Goal: Navigation & Orientation: Find specific page/section

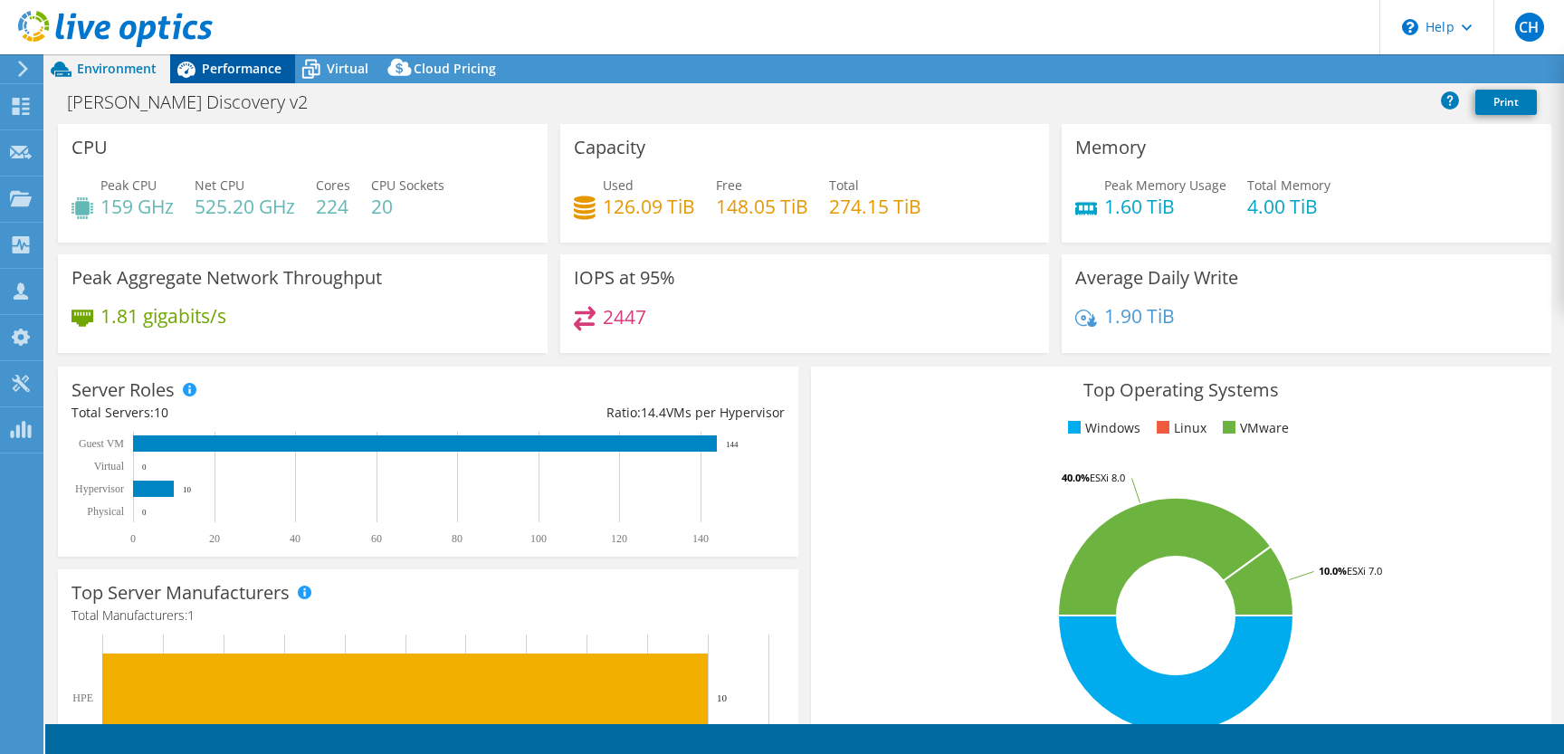
click at [215, 77] on span "Performance" at bounding box center [242, 68] width 80 height 17
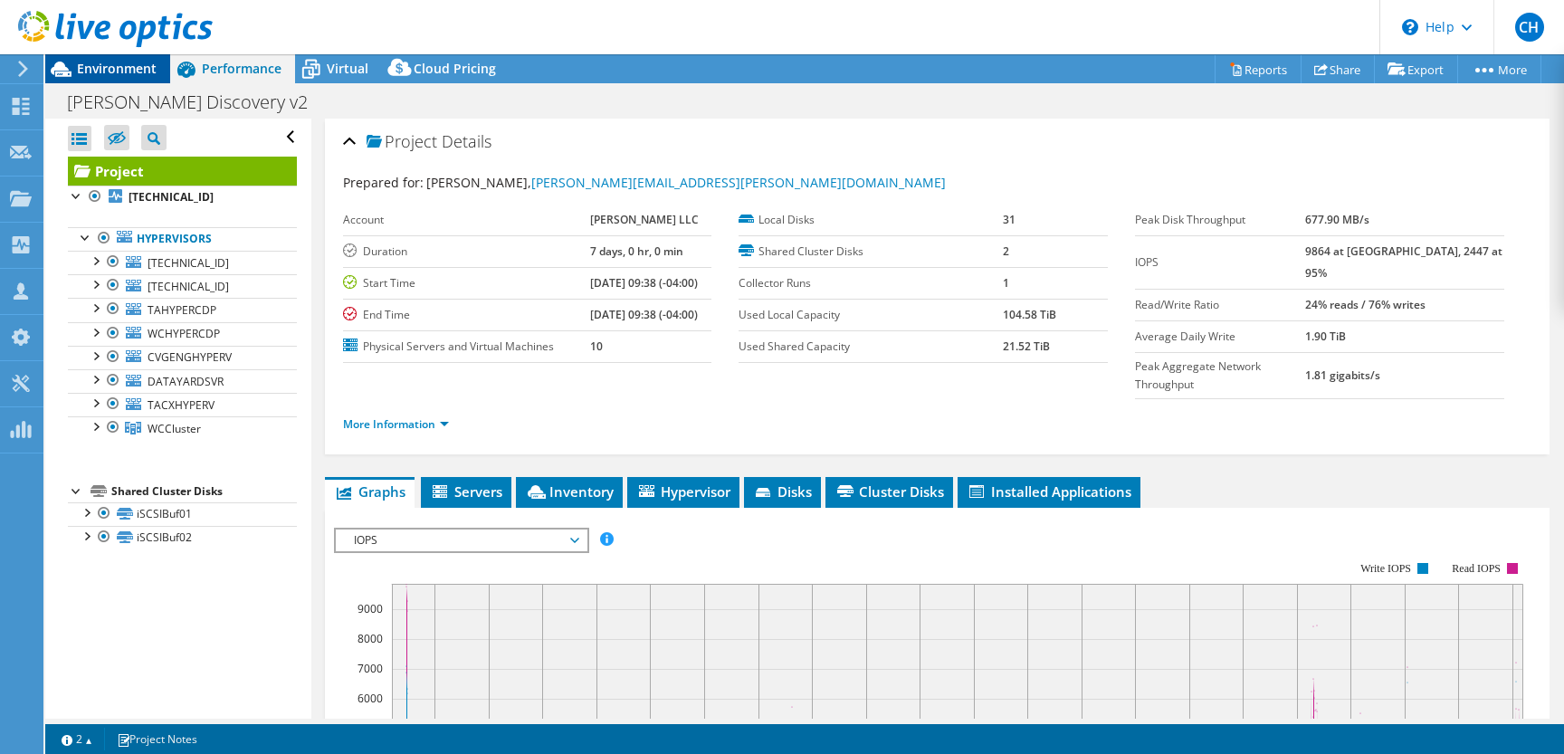
click at [116, 72] on span "Environment" at bounding box center [117, 68] width 80 height 17
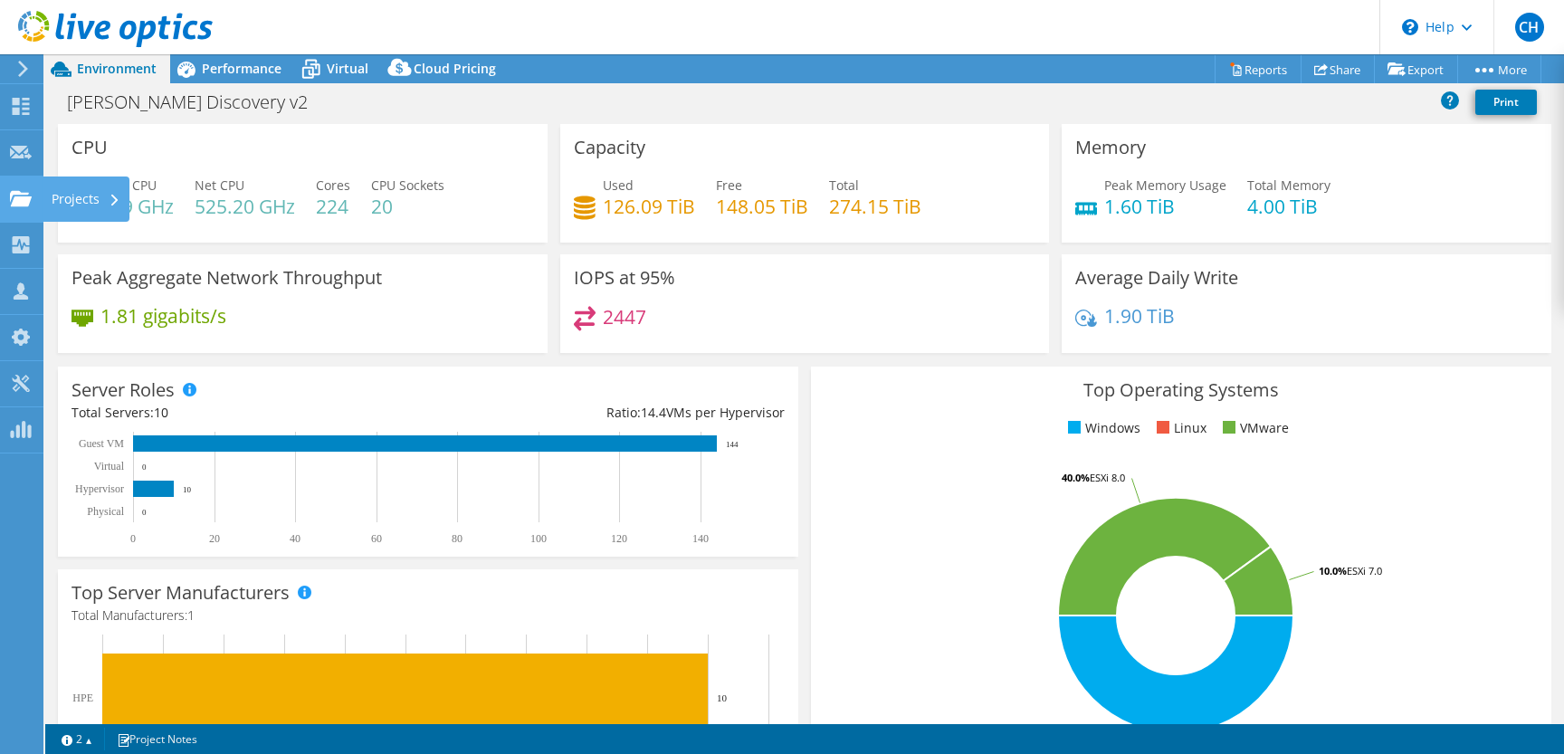
click at [20, 208] on div at bounding box center [21, 201] width 22 height 20
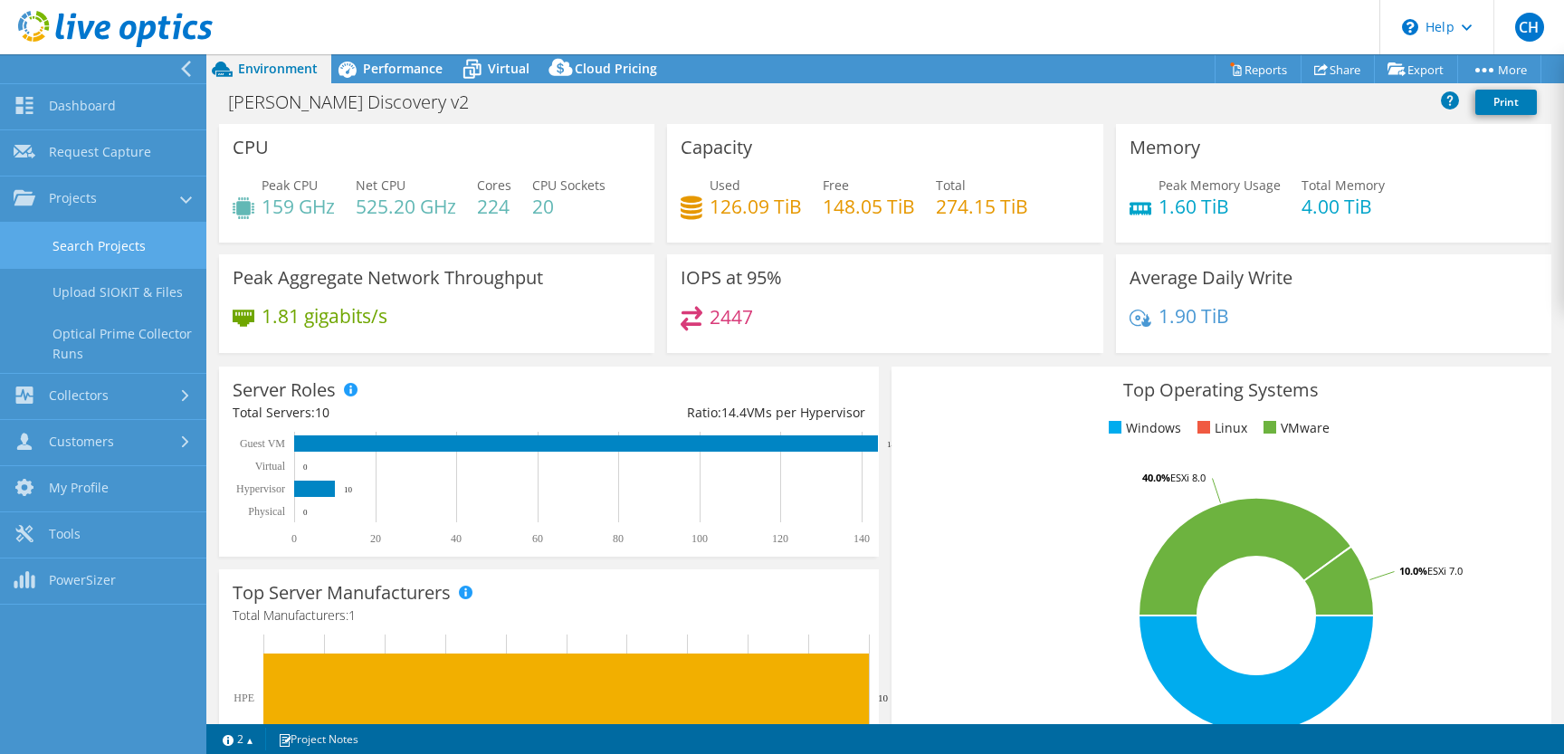
click at [134, 262] on link "Search Projects" at bounding box center [103, 246] width 206 height 46
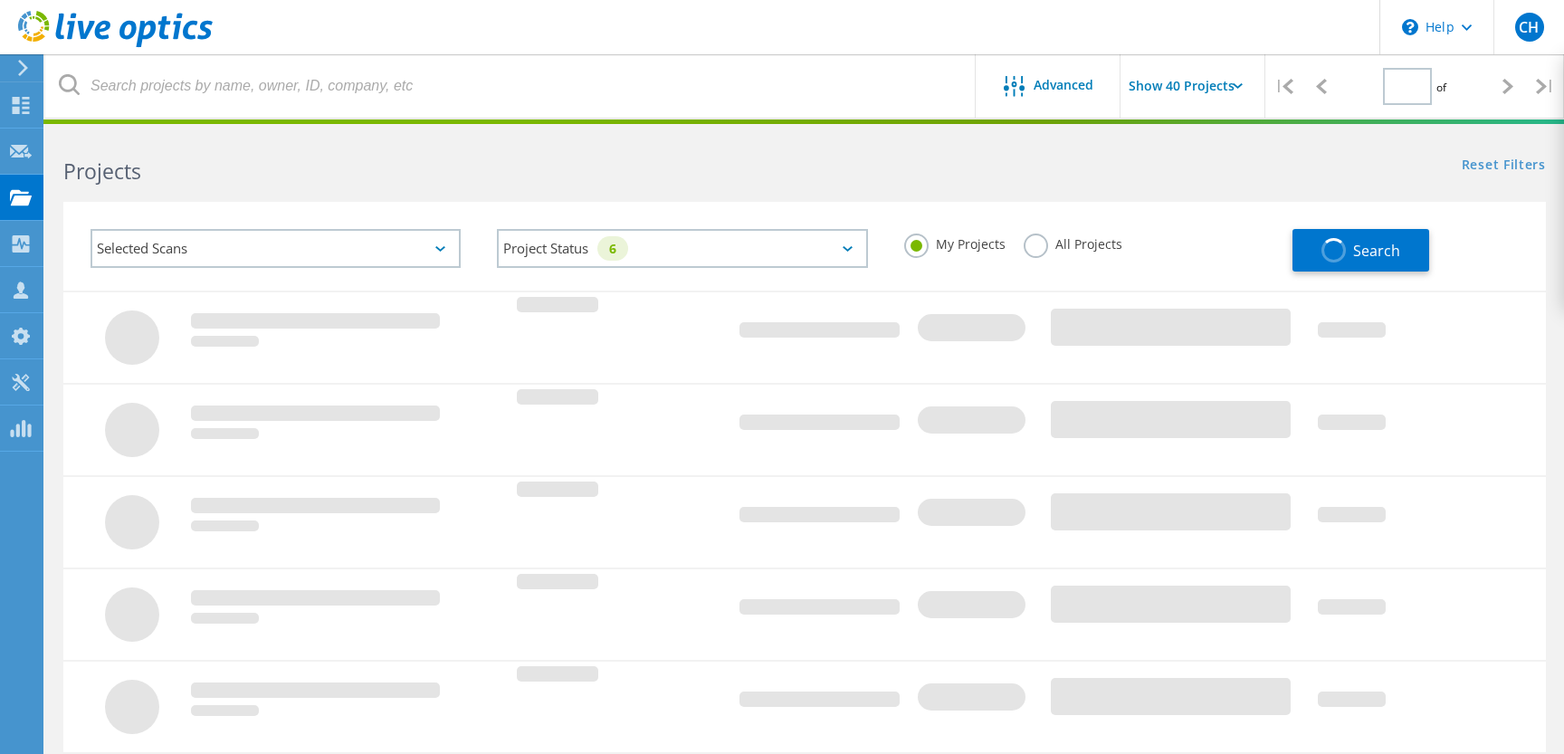
type input "1"
